Goal: Task Accomplishment & Management: Complete application form

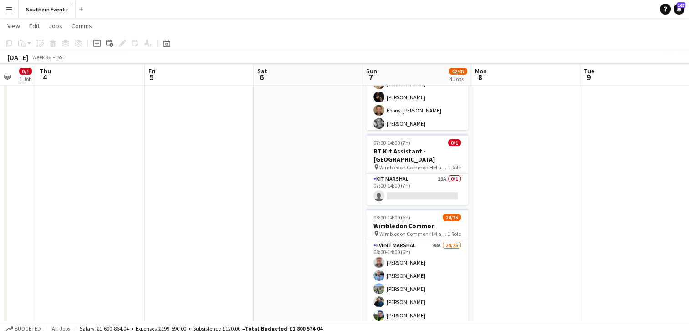
scroll to position [227, 0]
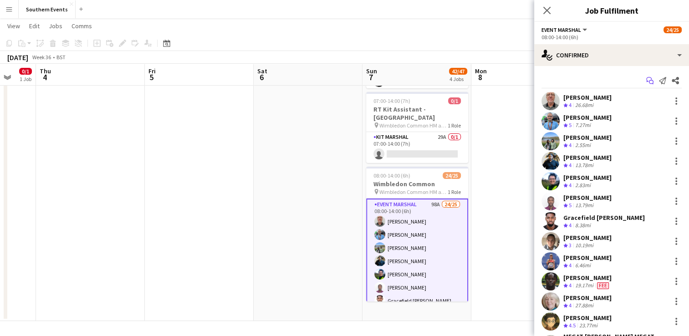
click at [646, 80] on icon "Start chat" at bounding box center [649, 80] width 7 height 7
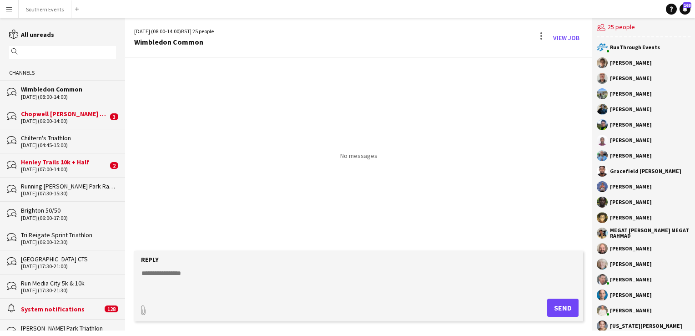
scroll to position [103, 0]
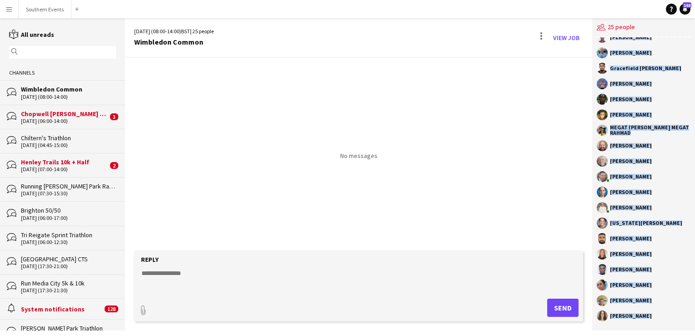
drag, startPoint x: 610, startPoint y: 65, endPoint x: 659, endPoint y: 334, distance: 274.0
click at [659, 334] on div "Menu Boards Boards Boards All jobs Status Workforce Workforce My Workforce Recr…" at bounding box center [347, 168] width 695 height 336
copy div "[PERSON_NAME] [PERSON_NAME] [PERSON_NAME] [PERSON_NAME] [PERSON_NAME] [PERSON_N…"
click at [49, 10] on button "Southern Events Close" at bounding box center [45, 9] width 53 height 18
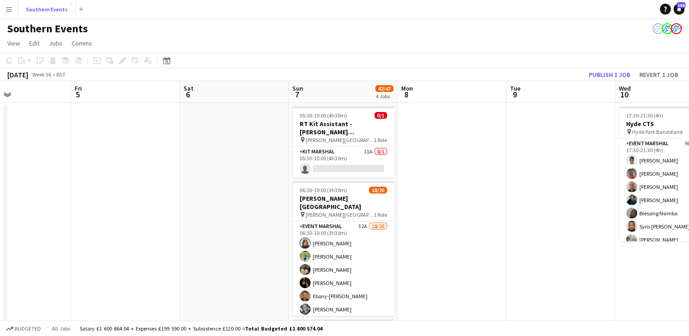
scroll to position [0, 404]
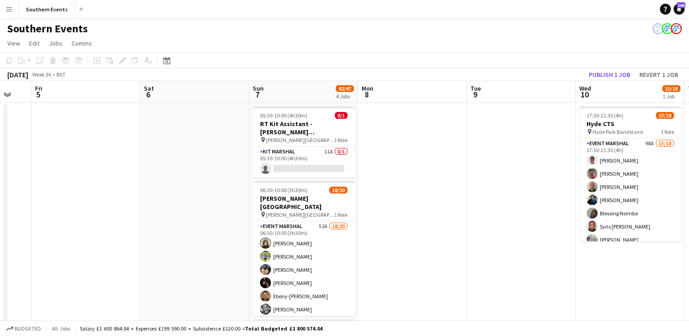
click at [191, 135] on app-date-cell at bounding box center [194, 326] width 109 height 446
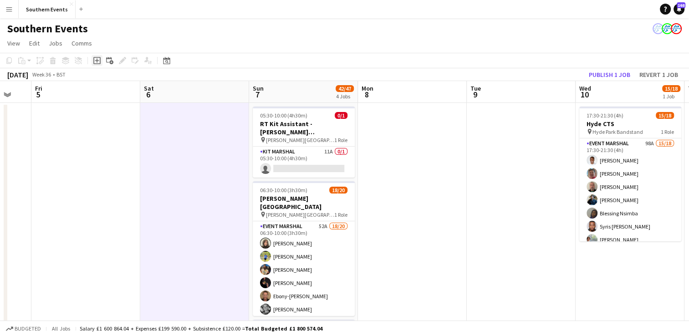
click at [96, 61] on icon at bounding box center [97, 61] width 4 height 4
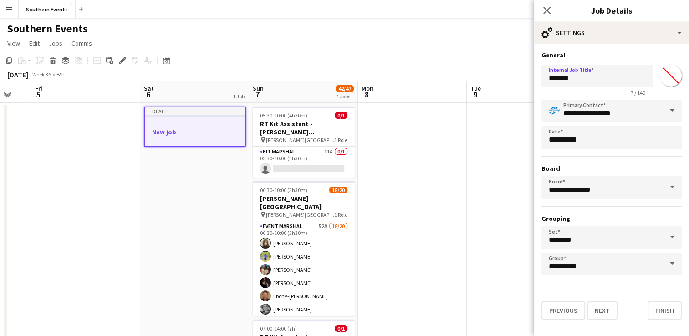
click at [559, 80] on input "*******" at bounding box center [596, 76] width 111 height 23
type input "**********"
click at [598, 309] on button "Next" at bounding box center [602, 310] width 30 height 18
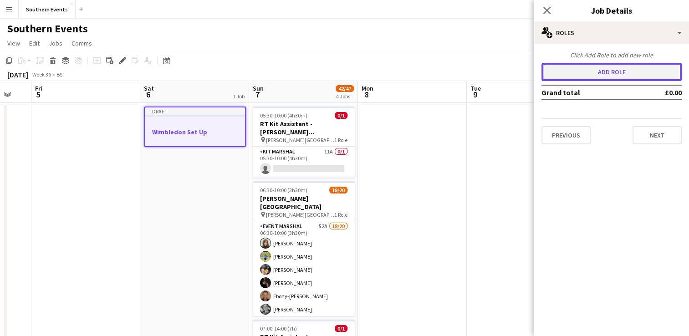
click at [578, 76] on button "Add role" at bounding box center [611, 72] width 140 height 18
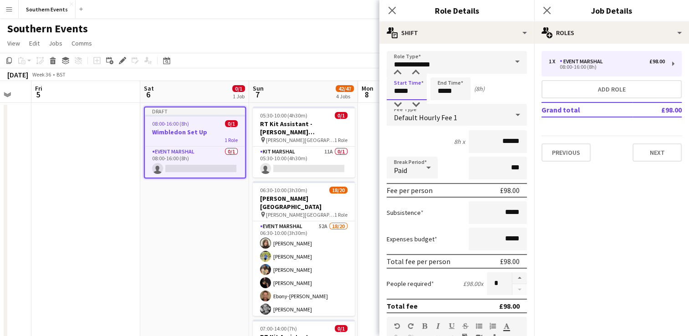
click at [401, 90] on input "*****" at bounding box center [406, 88] width 40 height 23
type input "*****"
click at [499, 239] on input "*****" at bounding box center [497, 239] width 58 height 23
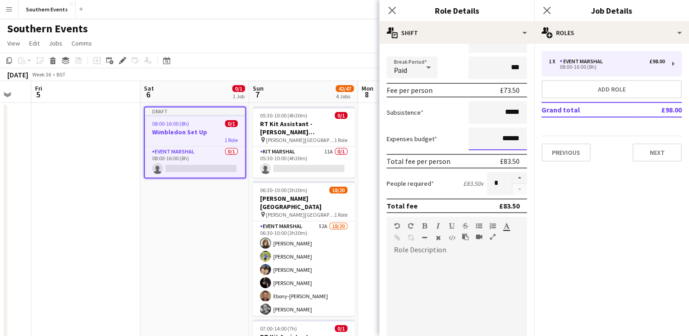
scroll to position [101, 0]
type input "******"
click at [512, 177] on button "button" at bounding box center [519, 177] width 15 height 12
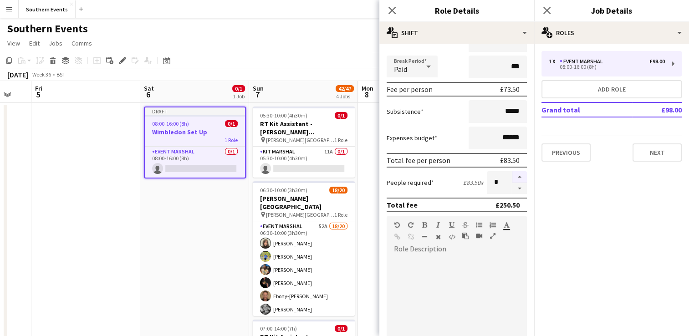
type input "*"
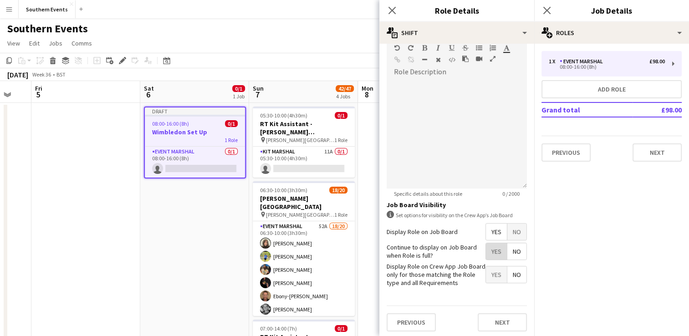
click at [490, 250] on span "Yes" at bounding box center [496, 251] width 21 height 16
click at [498, 319] on button "Next" at bounding box center [501, 322] width 49 height 18
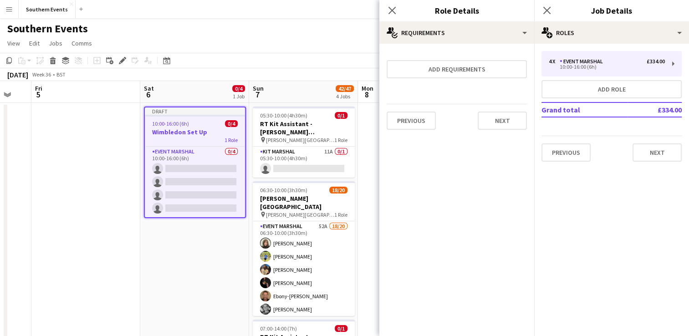
scroll to position [0, 0]
click at [644, 155] on button "Next" at bounding box center [656, 152] width 49 height 18
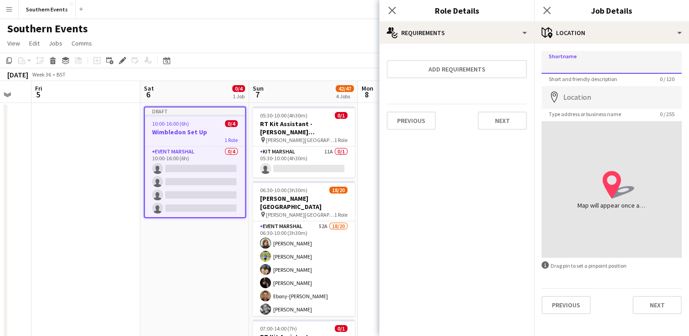
click at [565, 71] on input "Shortname" at bounding box center [611, 62] width 140 height 23
type input "**********"
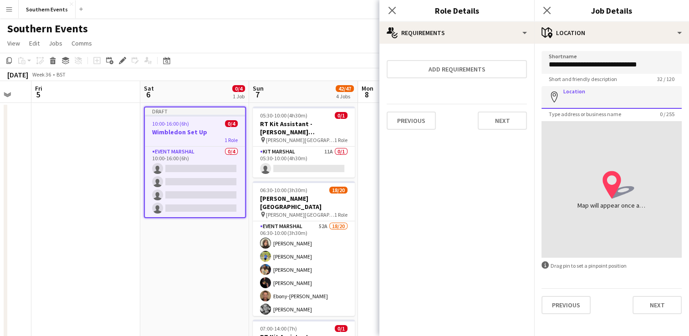
click at [572, 97] on input "Location" at bounding box center [611, 97] width 140 height 23
type input "********"
click at [593, 65] on input "**********" at bounding box center [611, 62] width 140 height 23
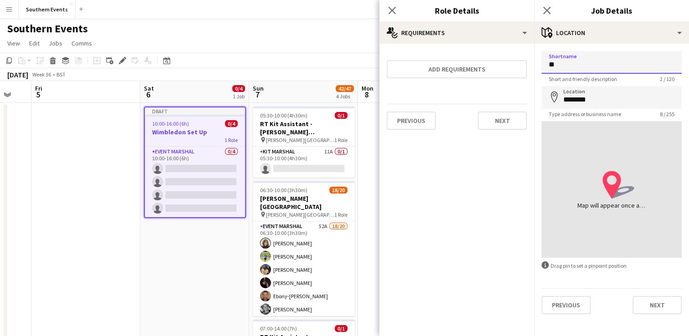
type input "**********"
click at [599, 70] on input "**********" at bounding box center [611, 62] width 140 height 23
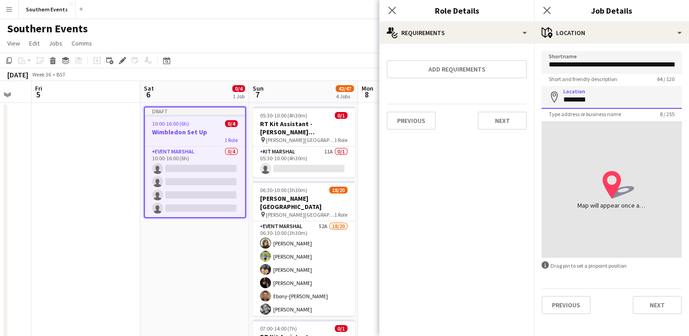
click at [581, 97] on input "********" at bounding box center [611, 97] width 140 height 23
paste input "**********"
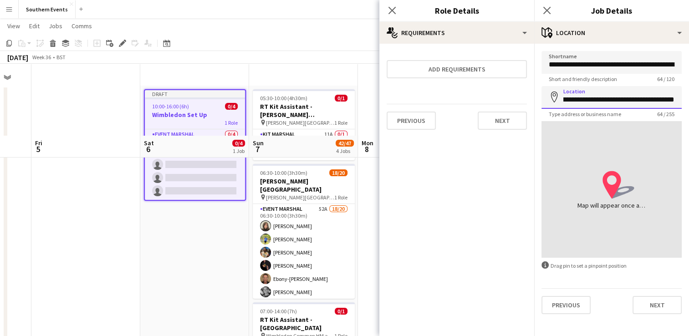
scroll to position [95, 0]
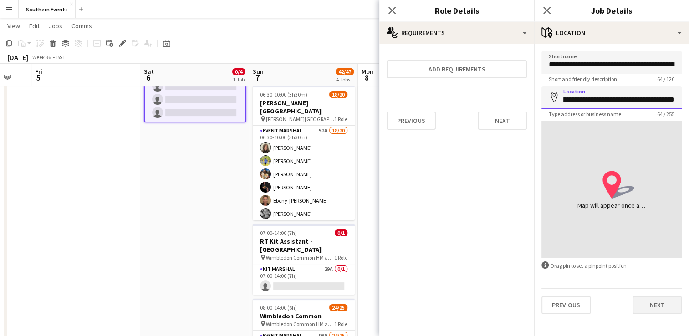
type input "**********"
click at [652, 304] on button "Next" at bounding box center [656, 305] width 49 height 18
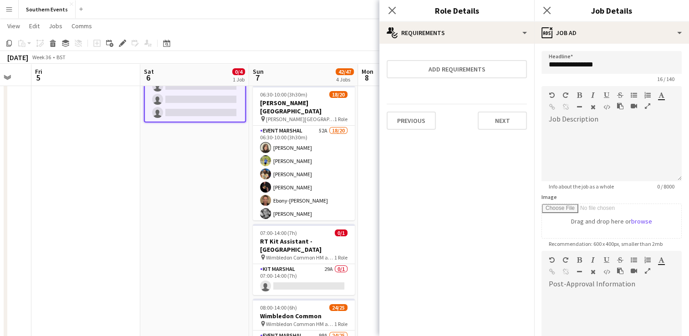
scroll to position [148, 0]
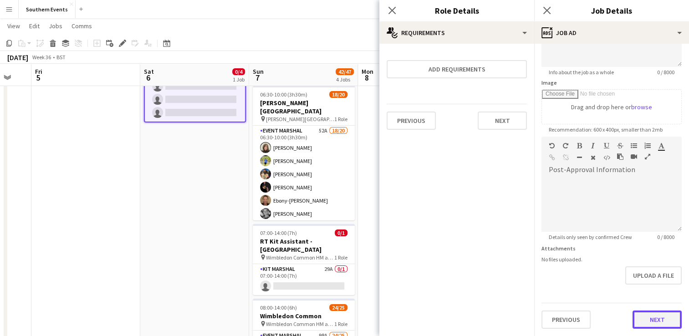
click at [648, 285] on form "**********" at bounding box center [611, 133] width 155 height 392
click at [641, 316] on button "Next" at bounding box center [656, 321] width 49 height 18
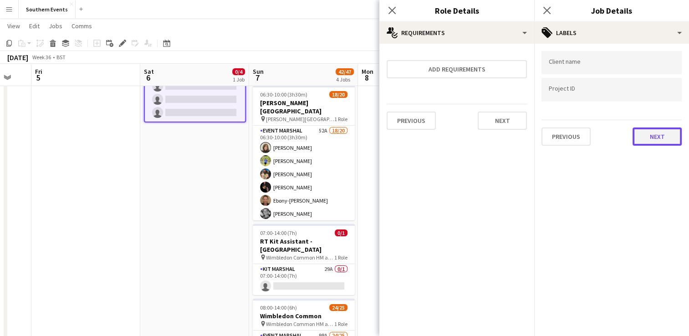
click at [657, 134] on button "Next" at bounding box center [656, 136] width 49 height 18
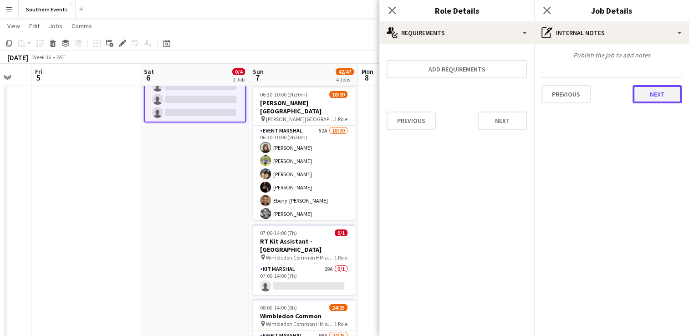
click at [667, 91] on button "Next" at bounding box center [656, 94] width 49 height 18
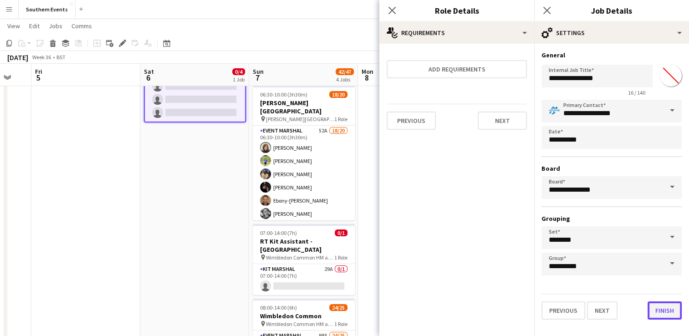
click at [663, 312] on button "Finish" at bounding box center [664, 310] width 34 height 18
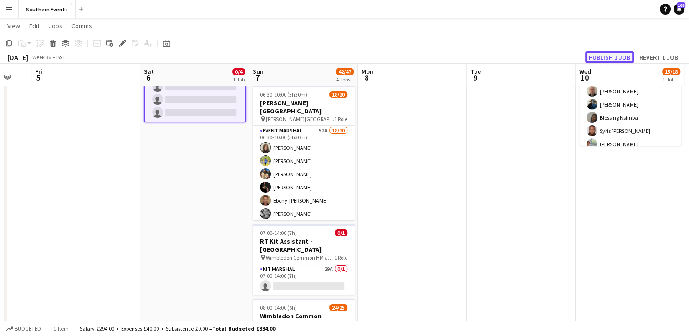
click at [592, 58] on button "Publish 1 job" at bounding box center [609, 57] width 49 height 12
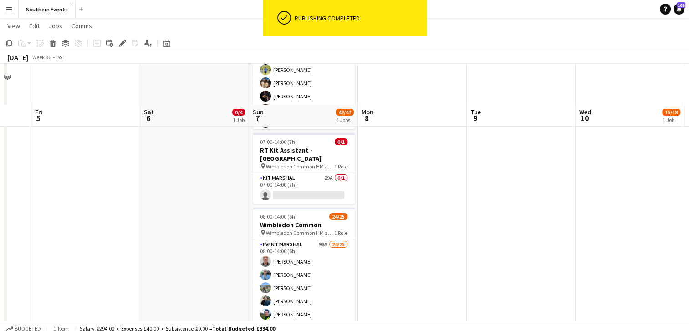
scroll to position [227, 0]
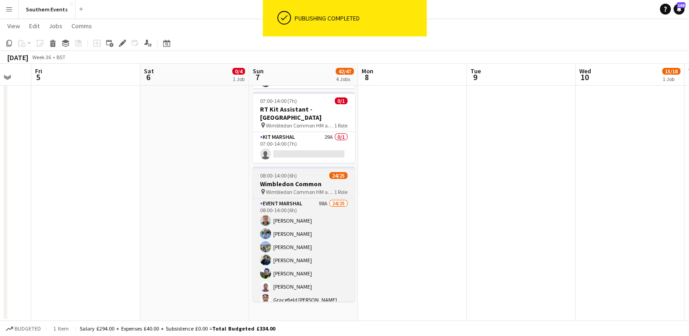
click at [302, 183] on h3 "Wimbledon Common" at bounding box center [304, 184] width 102 height 8
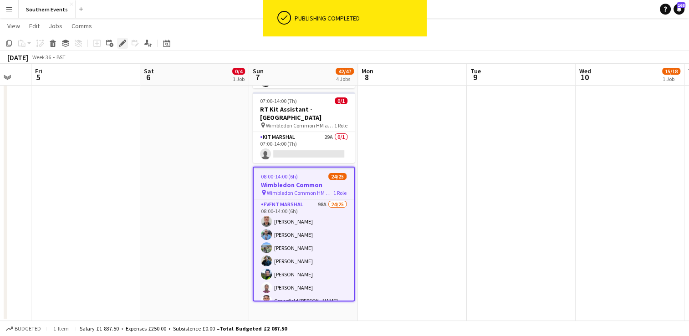
click at [123, 46] on icon "Edit" at bounding box center [122, 43] width 7 height 7
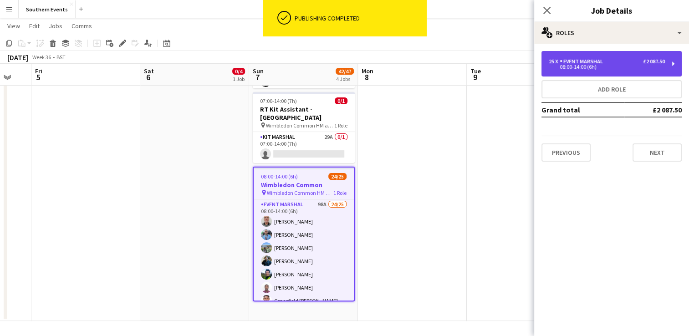
click at [578, 59] on div "Event Marshal" at bounding box center [582, 61] width 47 height 6
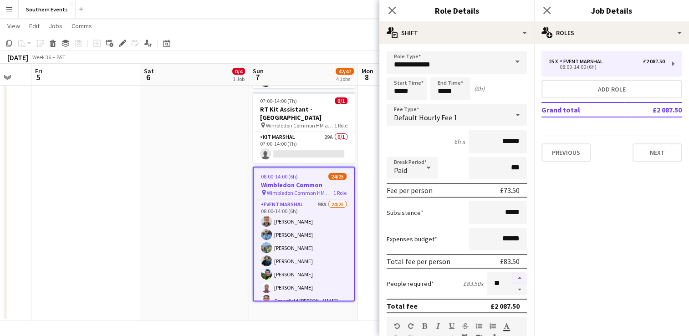
click at [512, 280] on button "button" at bounding box center [519, 278] width 15 height 12
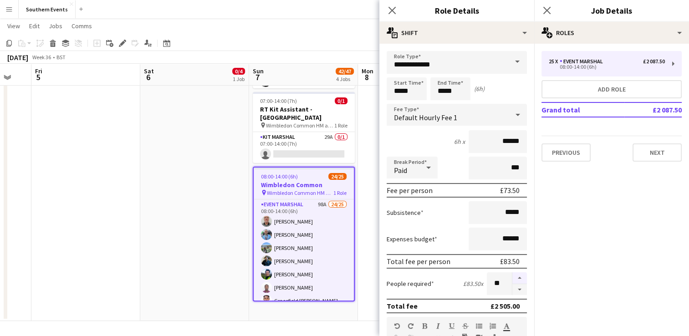
click at [512, 280] on button "button" at bounding box center [519, 278] width 15 height 12
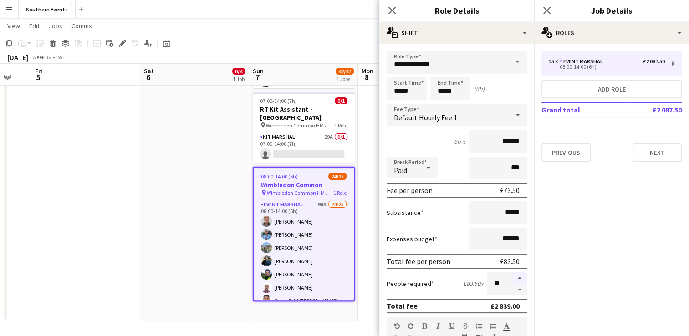
type input "**"
click at [218, 243] on app-date-cell "10:00-16:00 (6h) 0/4 Wimbledon Set Up pin [PERSON_NAME] Memorial Playing Fields…" at bounding box center [194, 98] width 109 height 446
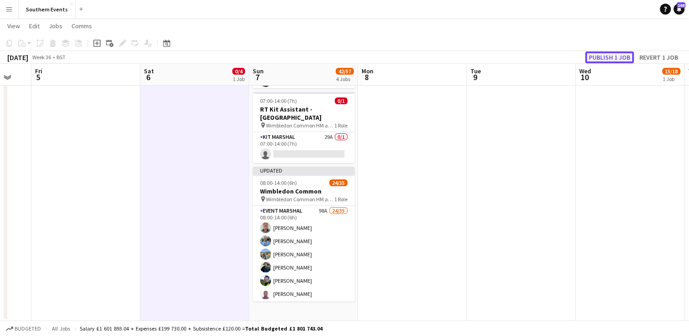
click at [596, 57] on button "Publish 1 job" at bounding box center [609, 57] width 49 height 12
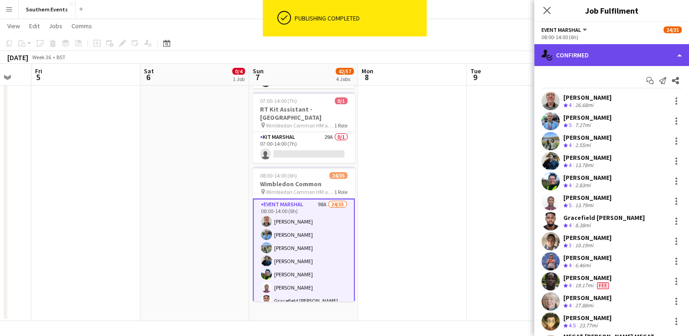
click at [575, 59] on div "single-neutral-actions-check-2 Confirmed" at bounding box center [611, 55] width 155 height 22
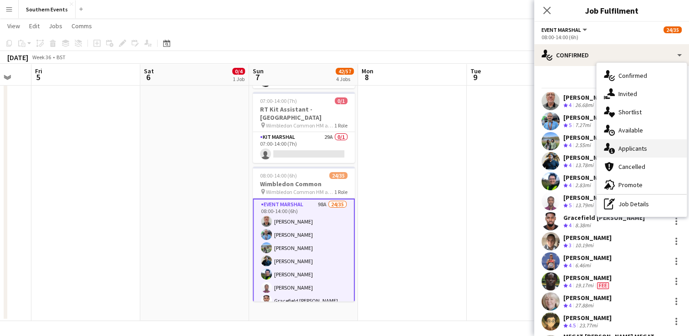
click at [617, 147] on div "single-neutral-actions-information Applicants" at bounding box center [641, 148] width 90 height 18
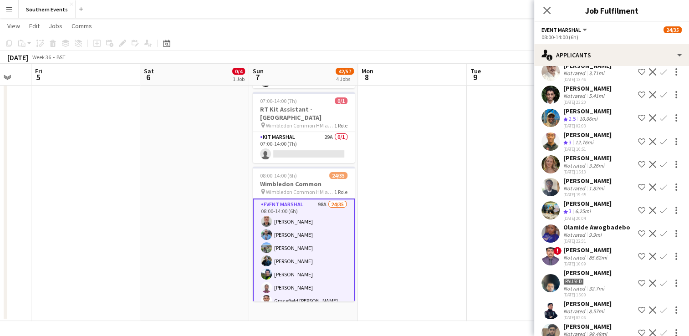
scroll to position [325, 0]
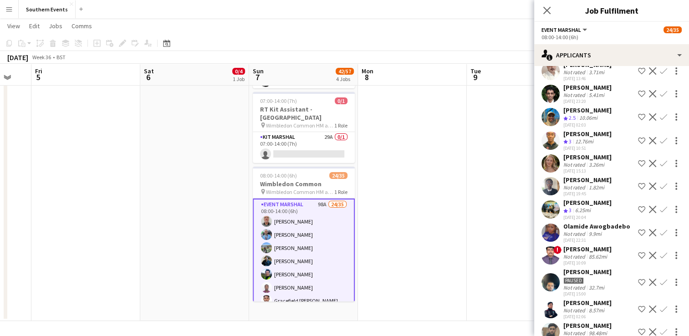
click at [659, 140] on app-icon "Confirm" at bounding box center [662, 140] width 7 height 7
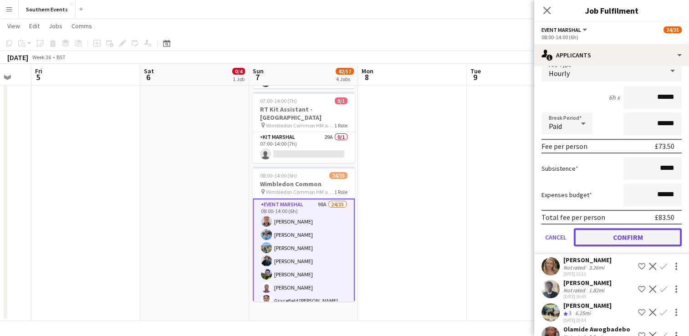
click at [610, 236] on button "Confirm" at bounding box center [627, 237] width 108 height 18
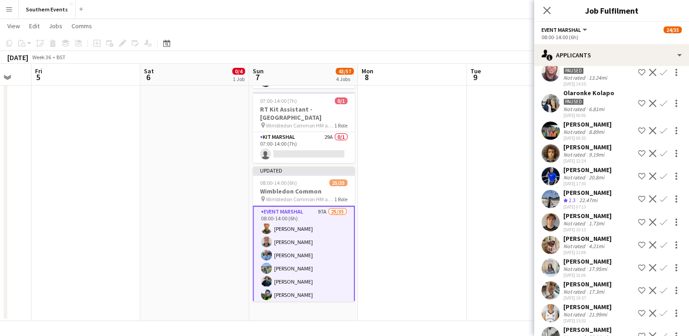
scroll to position [635, 0]
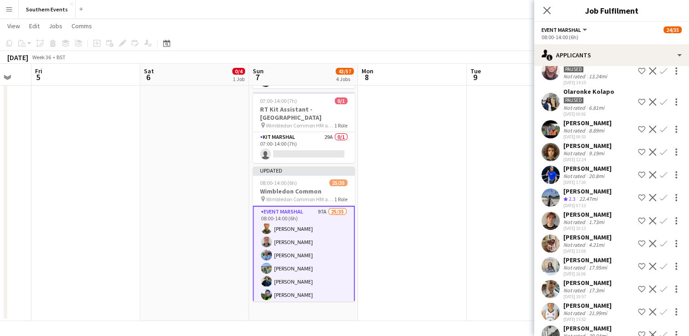
click at [659, 127] on app-icon "Confirm" at bounding box center [662, 129] width 7 height 7
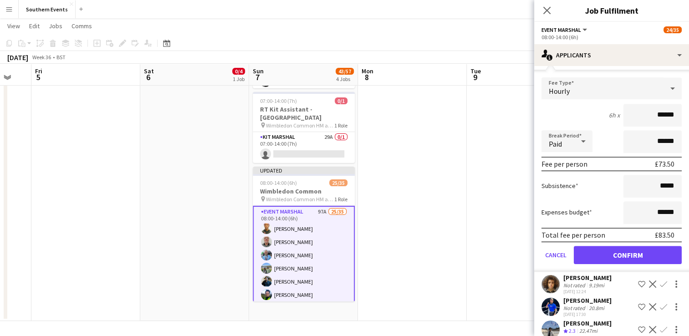
scroll to position [714, 0]
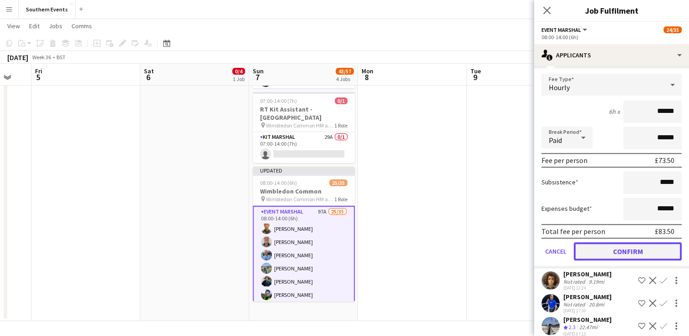
click at [599, 250] on button "Confirm" at bounding box center [627, 251] width 108 height 18
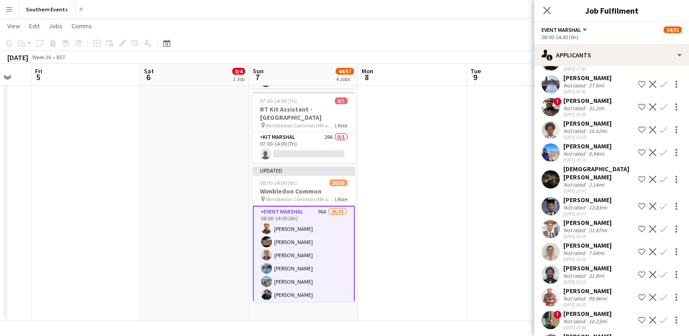
scroll to position [910, 0]
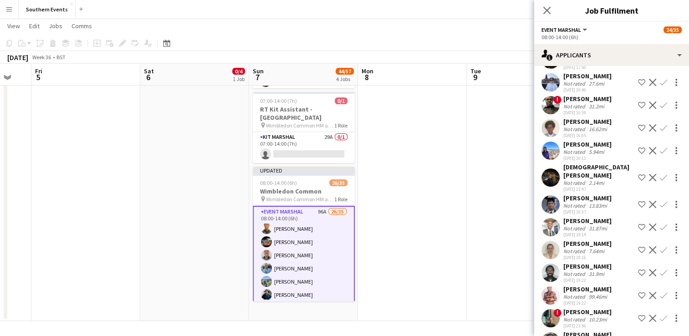
click at [659, 147] on app-icon "Confirm" at bounding box center [662, 150] width 7 height 7
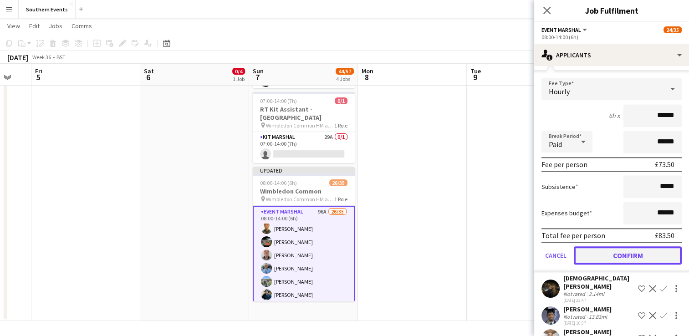
click at [597, 254] on button "Confirm" at bounding box center [627, 255] width 108 height 18
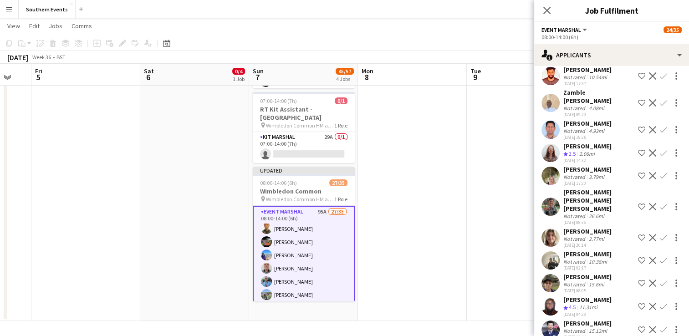
scroll to position [1632, 0]
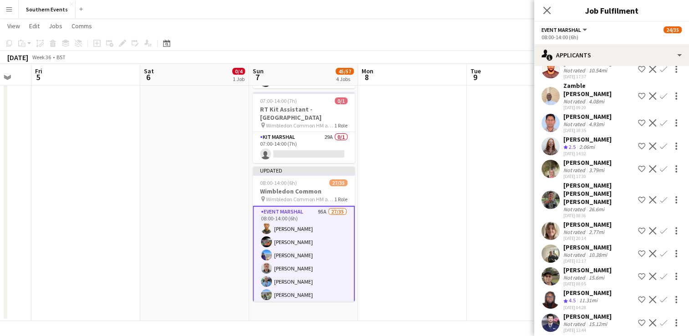
click at [659, 150] on app-icon "Confirm" at bounding box center [662, 145] width 7 height 7
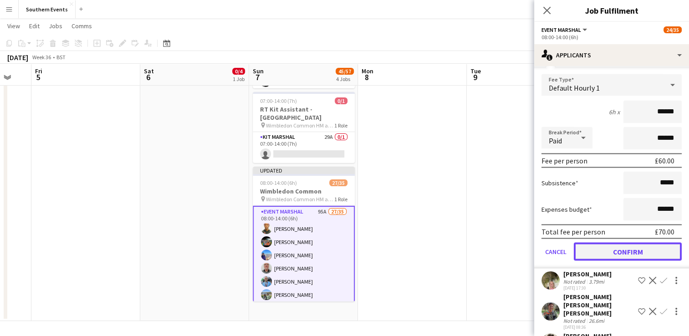
click at [598, 260] on button "Confirm" at bounding box center [627, 251] width 108 height 18
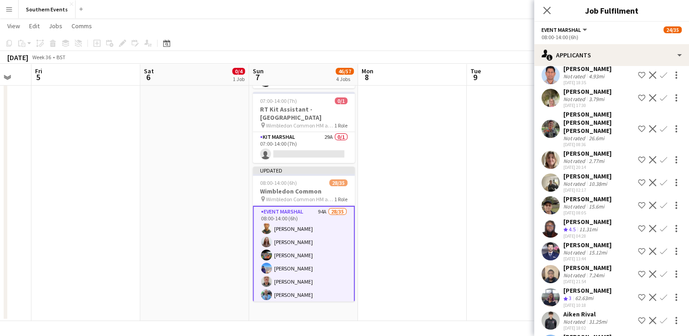
scroll to position [1681, 0]
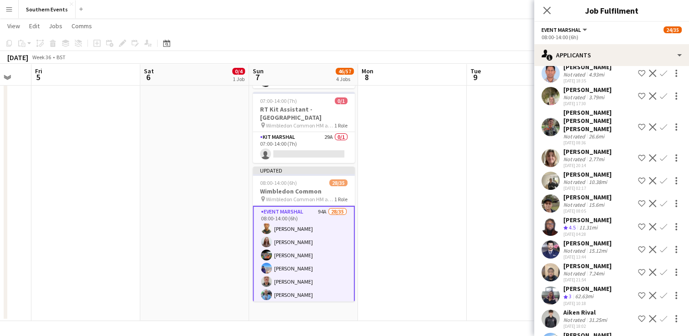
click at [659, 100] on app-icon "Confirm" at bounding box center [662, 95] width 7 height 7
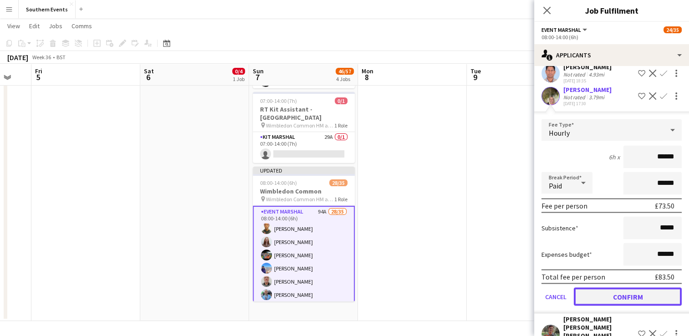
click at [614, 305] on button "Confirm" at bounding box center [627, 296] width 108 height 18
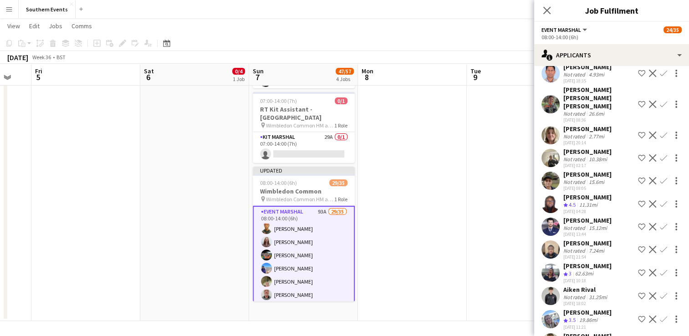
click at [659, 139] on app-icon "Confirm" at bounding box center [662, 135] width 7 height 7
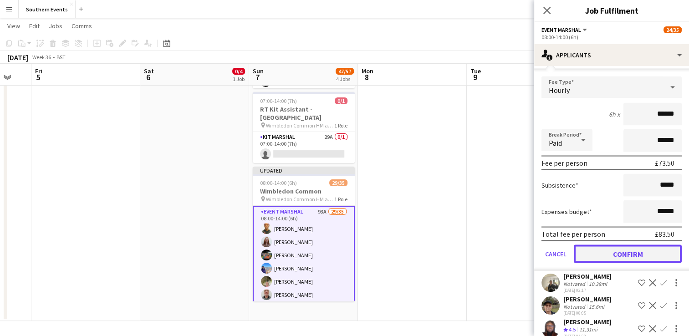
click at [610, 263] on button "Confirm" at bounding box center [627, 253] width 108 height 18
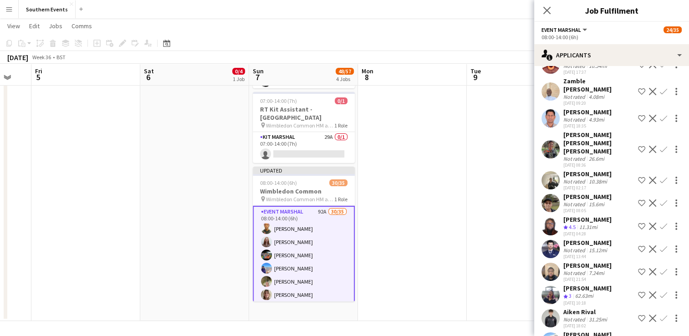
scroll to position [1637, 0]
drag, startPoint x: 655, startPoint y: 217, endPoint x: 647, endPoint y: 221, distance: 9.2
click at [659, 206] on app-icon "Confirm" at bounding box center [662, 202] width 7 height 7
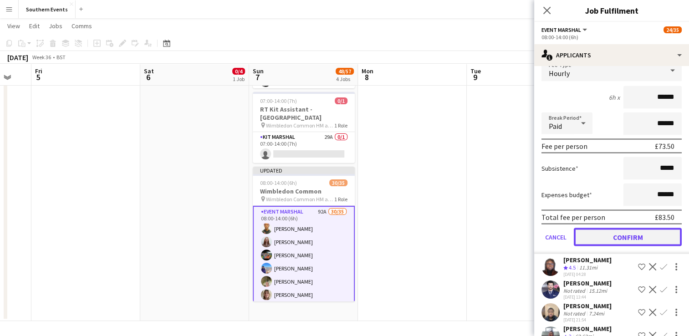
click at [610, 246] on button "Confirm" at bounding box center [627, 237] width 108 height 18
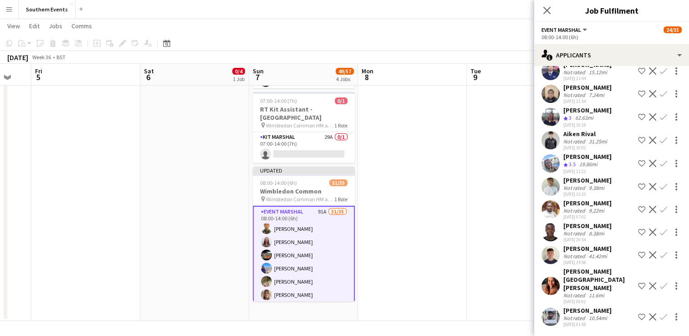
scroll to position [1574, 0]
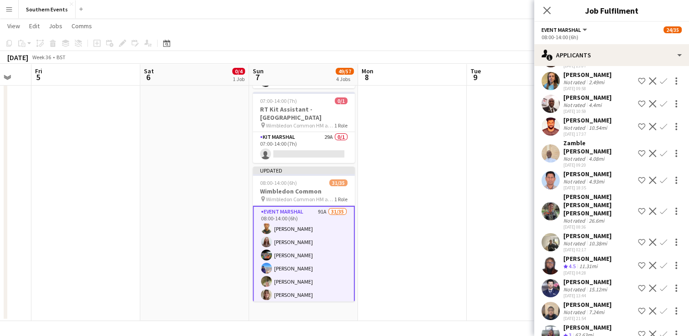
click at [659, 269] on app-icon "Confirm" at bounding box center [662, 265] width 7 height 7
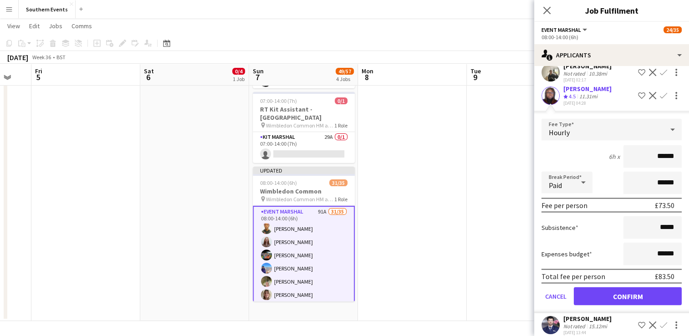
scroll to position [1746, 0]
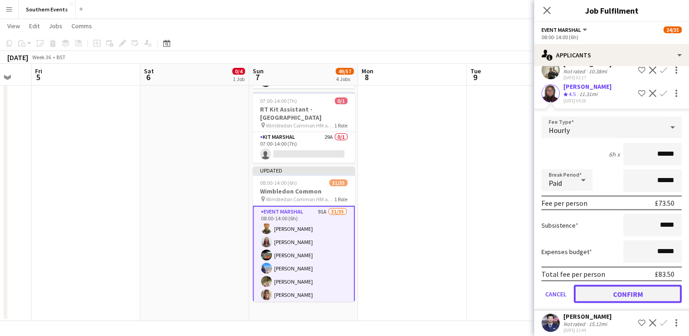
click at [624, 303] on button "Confirm" at bounding box center [627, 293] width 108 height 18
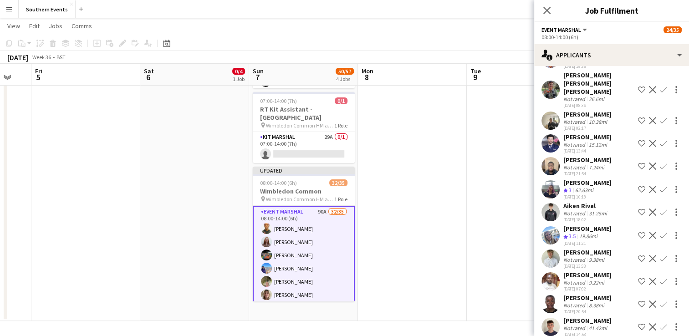
scroll to position [1681, 0]
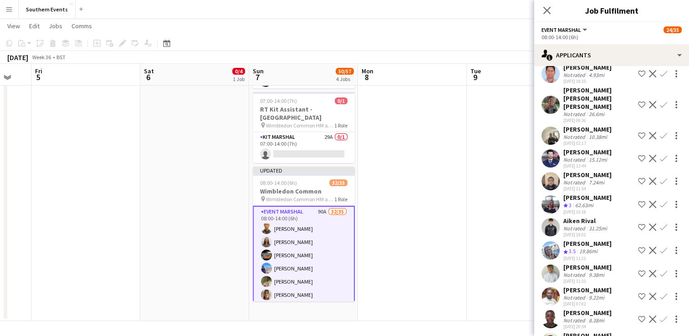
click at [550, 213] on app-user-avatar at bounding box center [550, 204] width 18 height 18
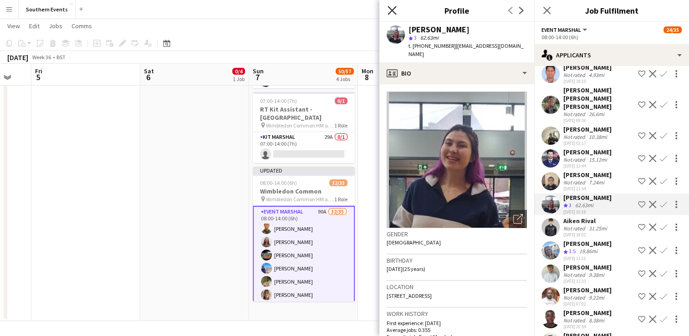
click at [391, 8] on icon "Close pop-in" at bounding box center [391, 10] width 9 height 9
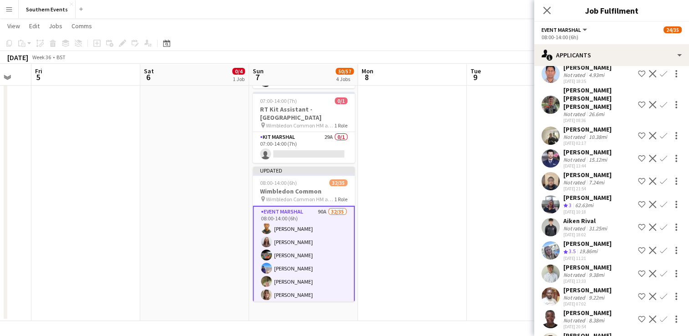
click at [659, 208] on app-icon "Confirm" at bounding box center [662, 204] width 7 height 7
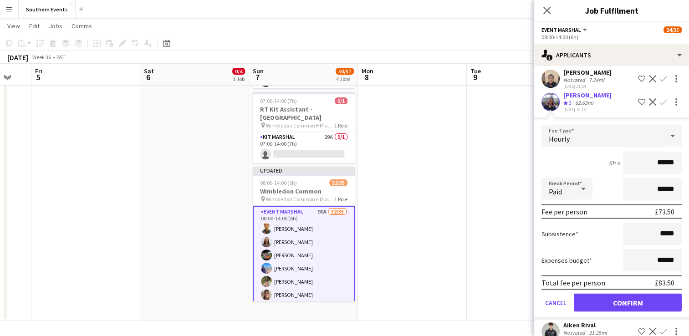
scroll to position [1795, 0]
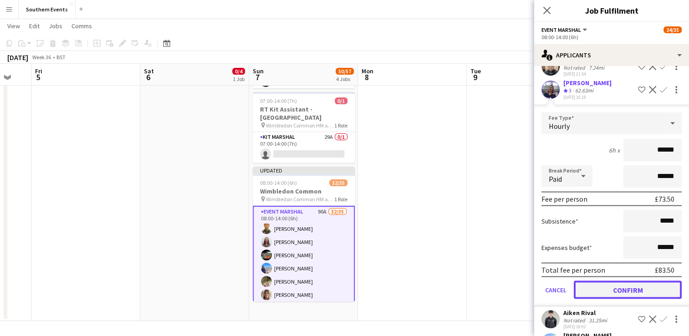
click at [614, 299] on button "Confirm" at bounding box center [627, 290] width 108 height 18
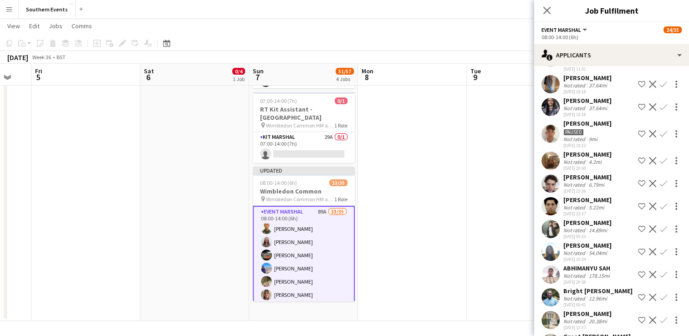
scroll to position [1221, 0]
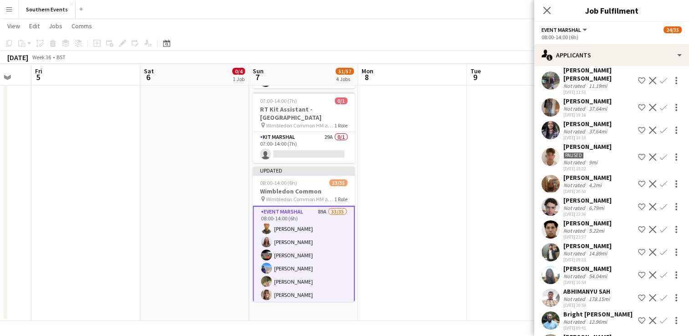
click at [659, 188] on app-icon "Confirm" at bounding box center [662, 183] width 7 height 7
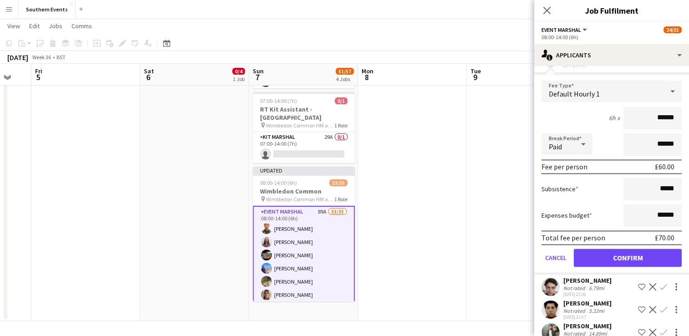
scroll to position [1348, 0]
click at [602, 266] on button "Confirm" at bounding box center [627, 257] width 108 height 18
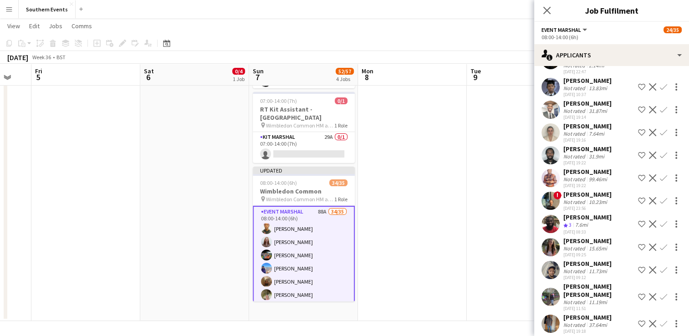
scroll to position [967, 0]
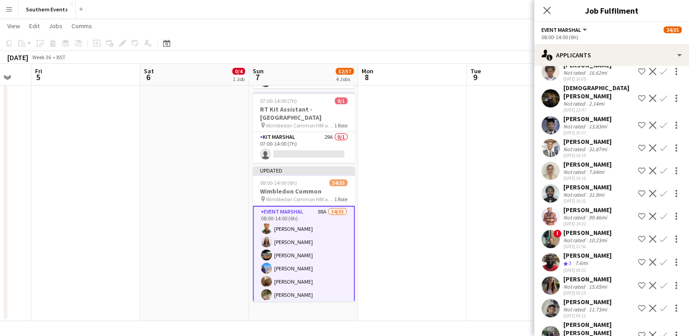
click at [659, 122] on app-icon "Confirm" at bounding box center [662, 125] width 7 height 7
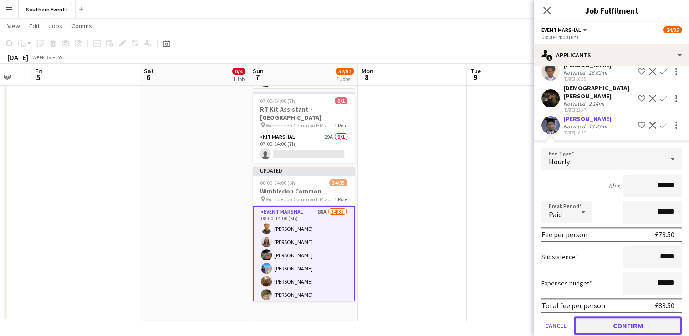
click at [610, 322] on button "Confirm" at bounding box center [627, 325] width 108 height 18
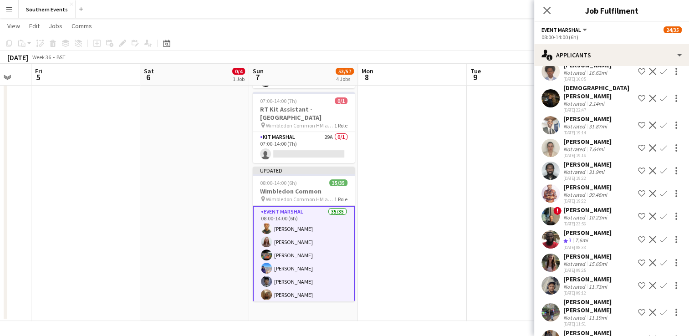
click at [407, 241] on app-date-cell at bounding box center [412, 98] width 109 height 446
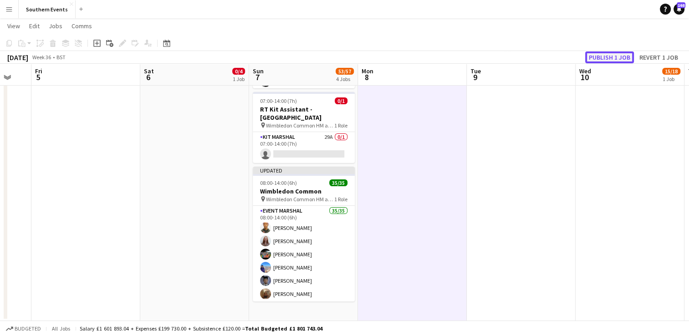
click at [599, 59] on button "Publish 1 job" at bounding box center [609, 57] width 49 height 12
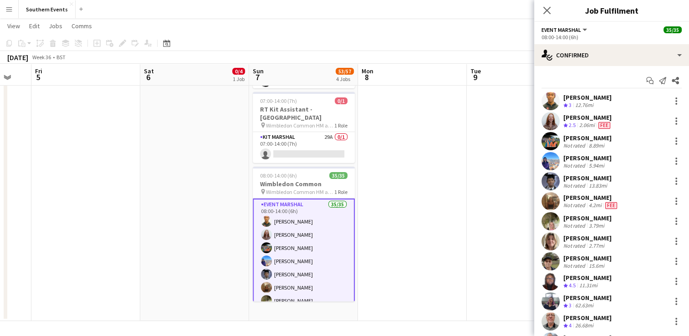
drag, startPoint x: 563, startPoint y: 97, endPoint x: 614, endPoint y: 299, distance: 208.0
copy div "[PERSON_NAME] Crew rating 3 12.76mi [PERSON_NAME] Crew rating 2.5 2.06mi Fee [P…"
click at [410, 187] on app-date-cell at bounding box center [412, 98] width 109 height 446
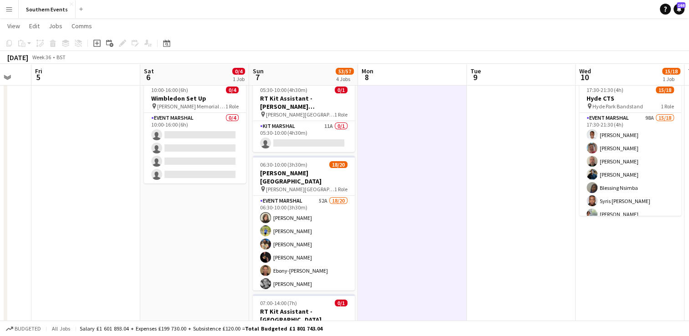
scroll to position [24, 0]
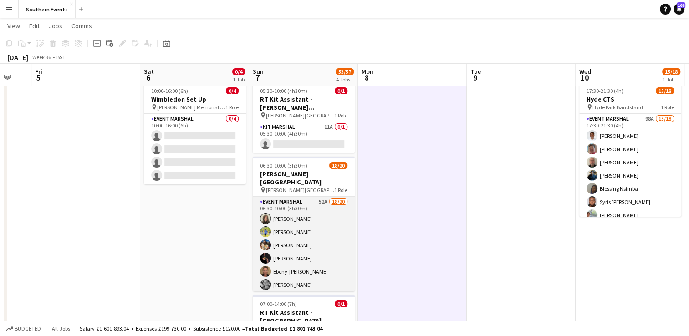
click at [323, 230] on app-card-role "Event Marshal 52A 18/20 06:30-10:00 (3h30m) [PERSON_NAME] [PERSON_NAME] [PERSON…" at bounding box center [304, 338] width 102 height 282
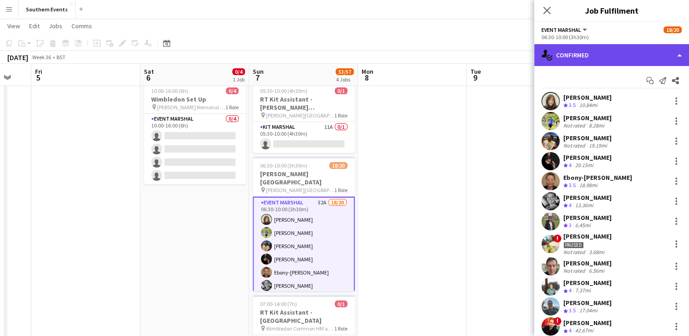
click at [592, 62] on div "single-neutral-actions-check-2 Confirmed" at bounding box center [611, 55] width 155 height 22
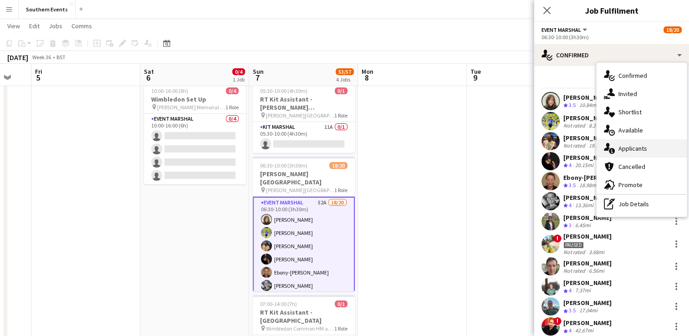
click at [618, 147] on div "single-neutral-actions-information Applicants" at bounding box center [641, 148] width 90 height 18
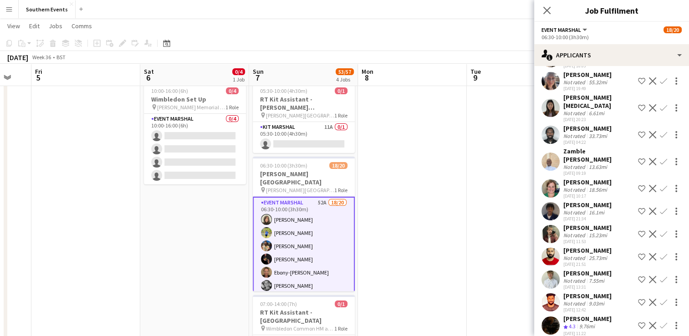
scroll to position [947, 0]
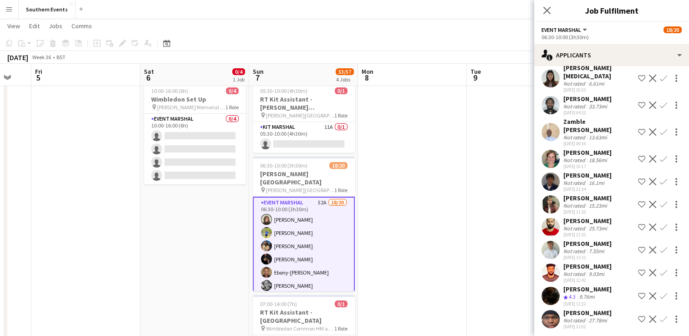
click at [659, 293] on app-icon "Confirm" at bounding box center [662, 295] width 7 height 7
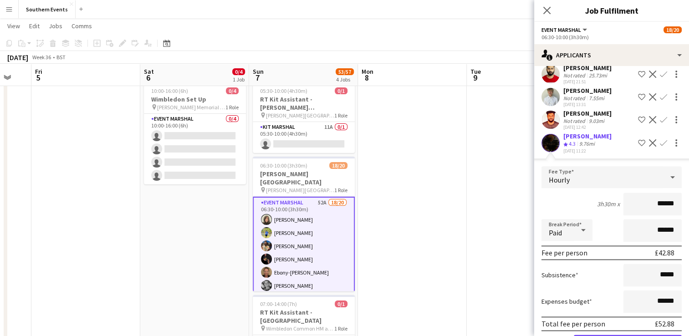
scroll to position [1152, 0]
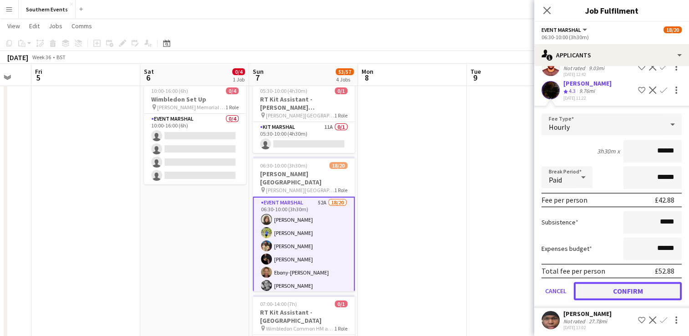
click at [604, 284] on button "Confirm" at bounding box center [627, 291] width 108 height 18
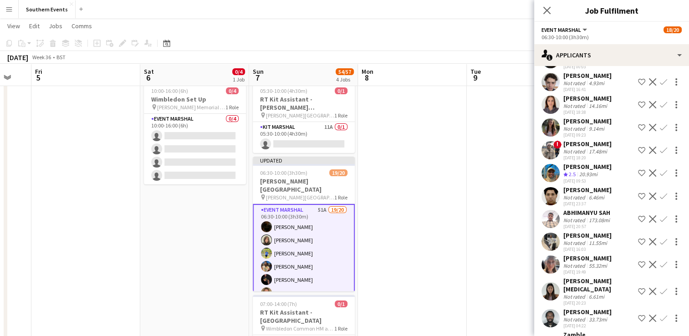
scroll to position [923, 0]
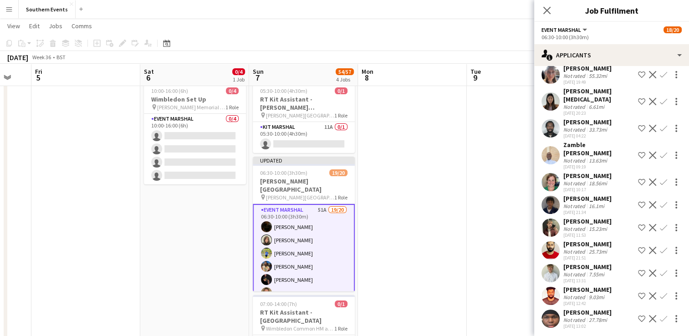
click at [659, 292] on app-icon "Confirm" at bounding box center [662, 295] width 7 height 7
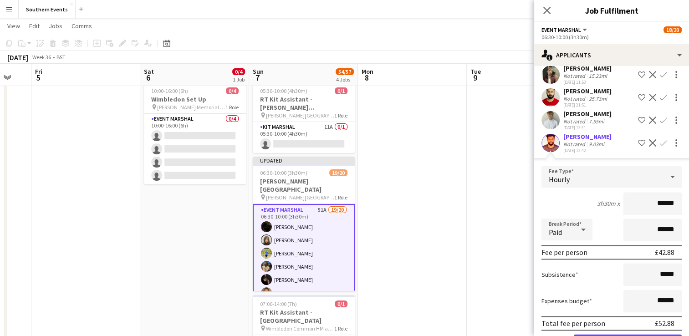
scroll to position [1129, 0]
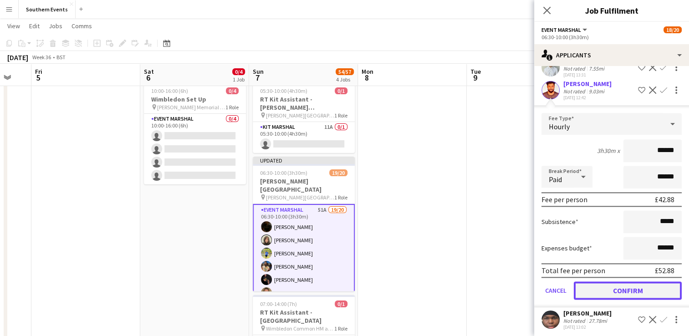
click at [628, 283] on button "Confirm" at bounding box center [627, 290] width 108 height 18
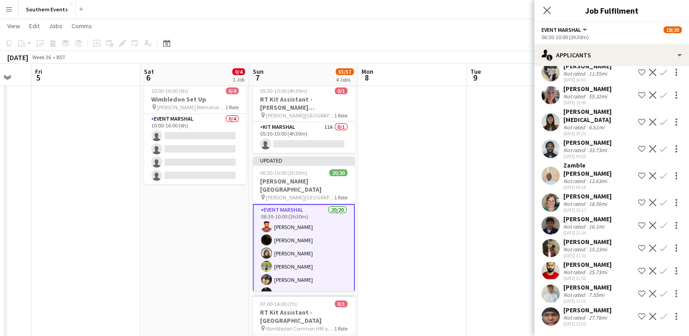
scroll to position [892, 0]
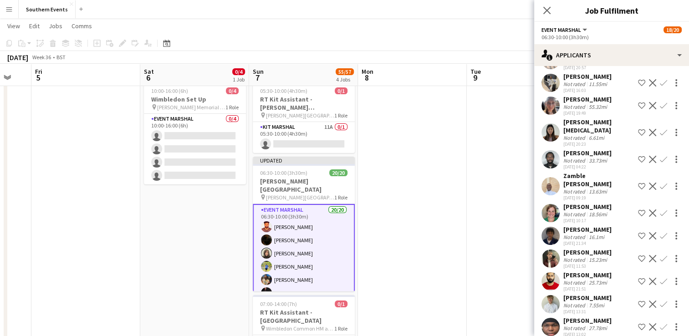
click at [425, 248] on app-date-cell at bounding box center [412, 301] width 109 height 446
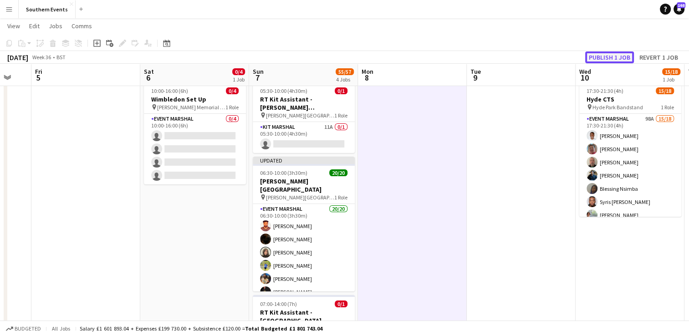
click at [597, 53] on button "Publish 1 job" at bounding box center [609, 57] width 49 height 12
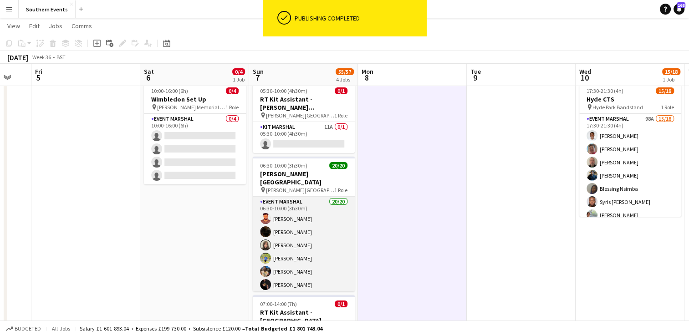
click at [318, 247] on app-card-role "Event Marshal 20/20 06:30-10:00 (3h30m) [PERSON_NAME] [PERSON_NAME] [PERSON_NAM…" at bounding box center [304, 338] width 102 height 282
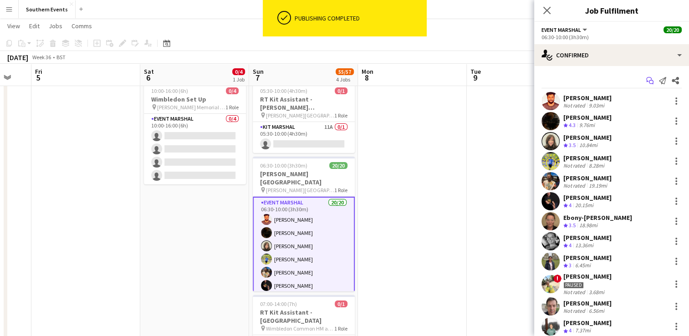
click at [646, 83] on icon "Start chat" at bounding box center [649, 80] width 7 height 7
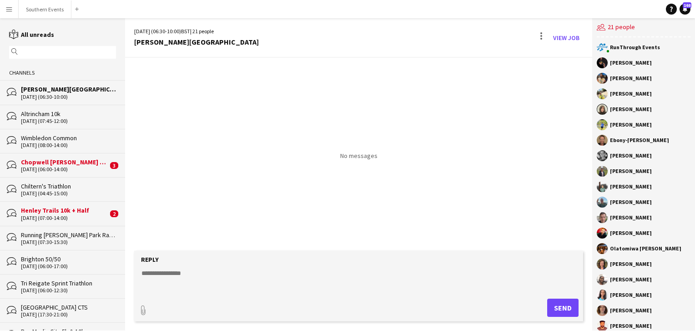
scroll to position [41, 0]
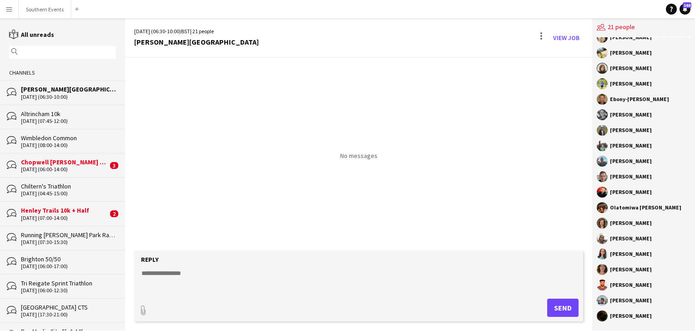
drag, startPoint x: 610, startPoint y: 61, endPoint x: 688, endPoint y: 350, distance: 299.0
click at [688, 335] on html "Menu Boards Boards Boards All jobs Status Workforce Workforce My Workforce Recr…" at bounding box center [347, 168] width 695 height 336
copy div "[PERSON_NAME] [PERSON_NAME] [PERSON_NAME] [PERSON_NAME] [PERSON_NAME] Ebony-[PE…"
